Goal: Navigation & Orientation: Find specific page/section

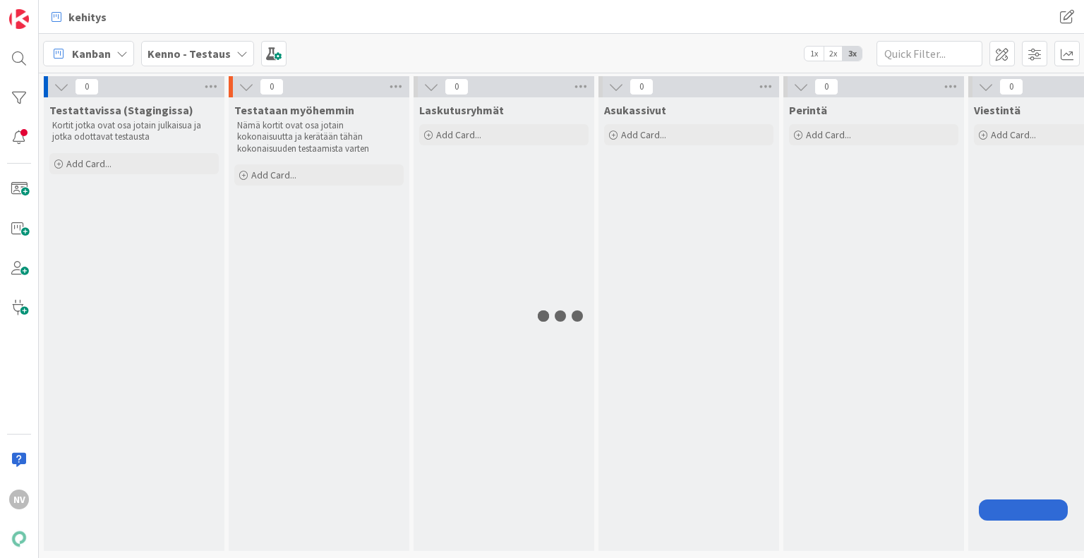
click at [214, 56] on b "Kenno - Testaus" at bounding box center [188, 54] width 83 height 14
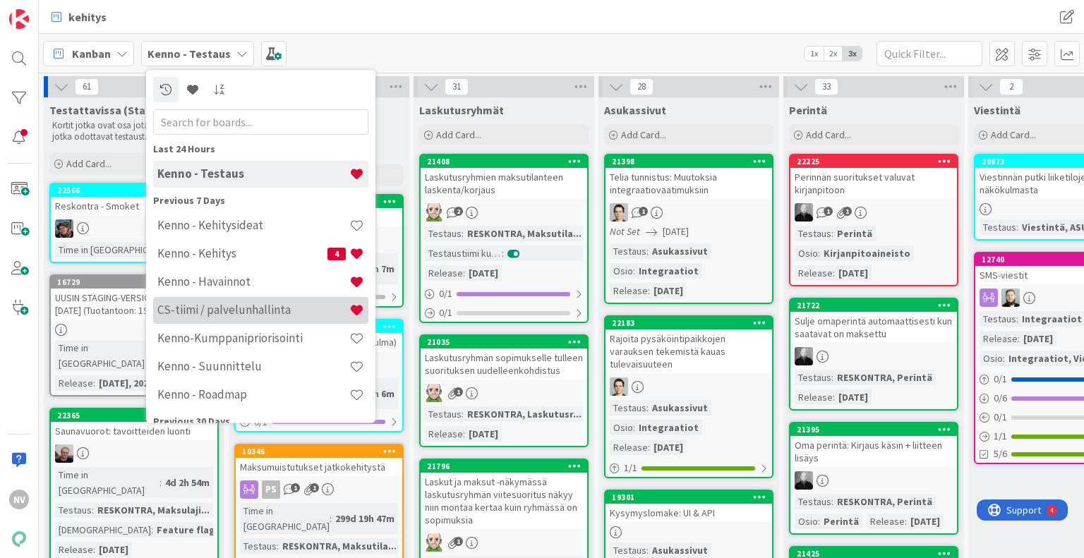
click at [241, 306] on h4 "CS-tiimi / palvelunhallinta" at bounding box center [253, 310] width 192 height 14
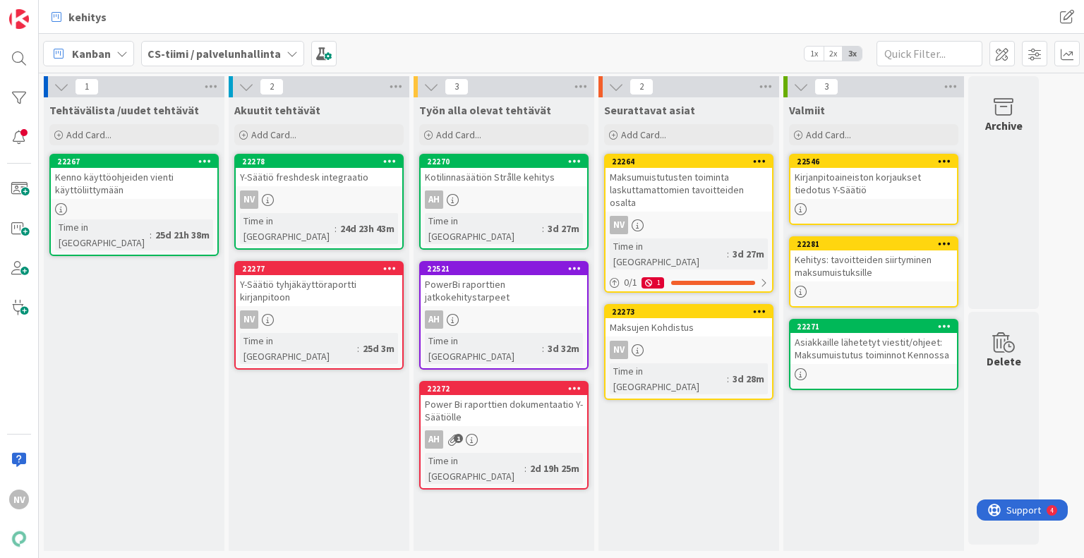
click at [327, 176] on div "Y-Säätiö freshdesk integraatio" at bounding box center [319, 177] width 167 height 18
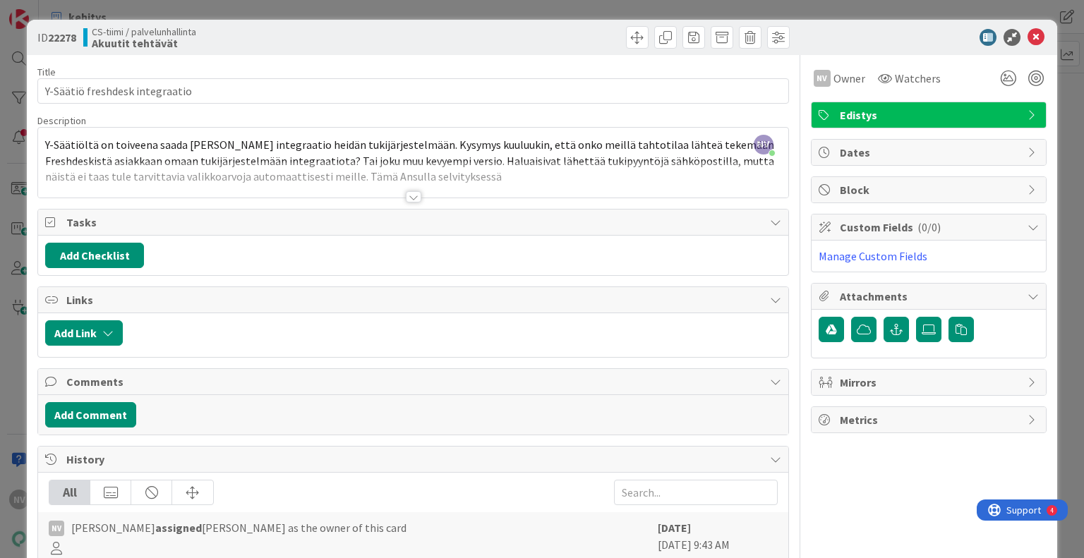
click at [407, 197] on div at bounding box center [414, 196] width 16 height 11
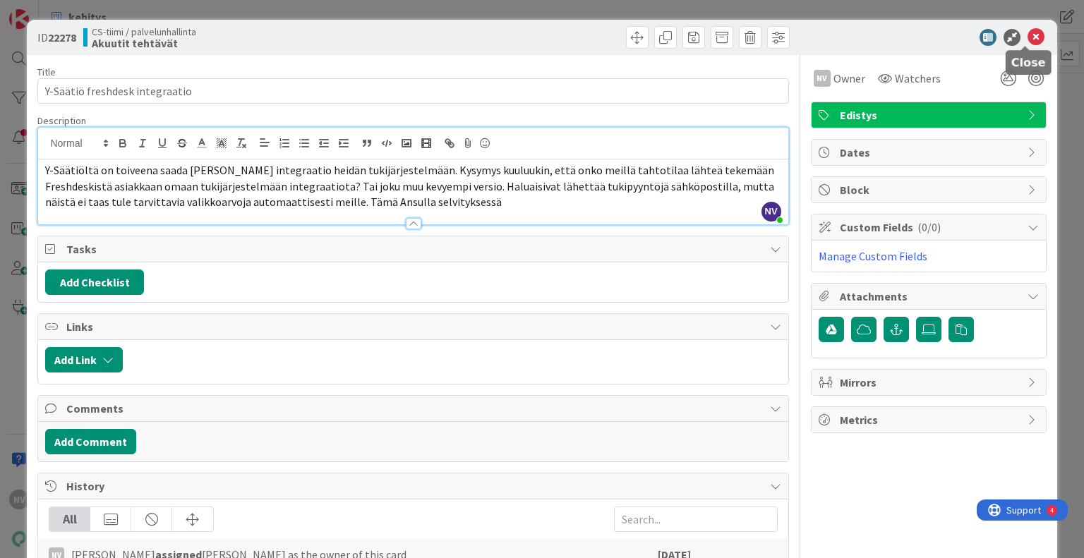
click at [1027, 34] on icon at bounding box center [1035, 37] width 17 height 17
